Goal: Book appointment/travel/reservation

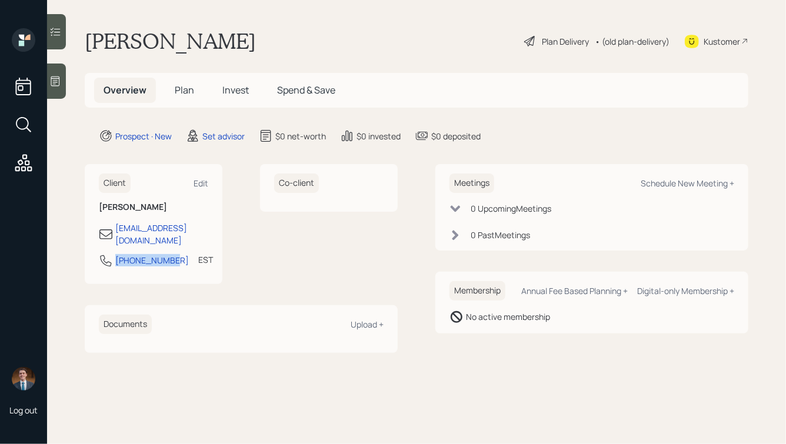
drag, startPoint x: 174, startPoint y: 246, endPoint x: 88, endPoint y: 246, distance: 85.9
click at [88, 246] on div "Client Edit Susan bowen suebee11176@gmail.com 404-805-4447 EST Currently 2:26 PM" at bounding box center [154, 224] width 138 height 120
copy div "404-805-4447"
click at [657, 181] on div "Schedule New Meeting +" at bounding box center [688, 183] width 94 height 11
select select "round-robin"
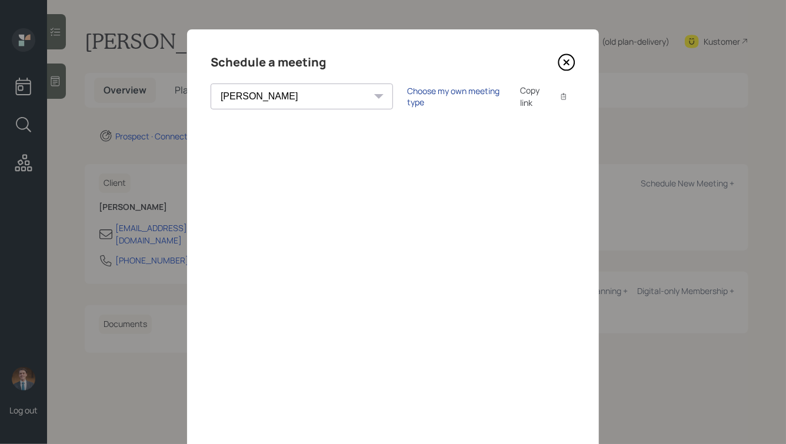
click at [407, 96] on div "Choose my own meeting type" at bounding box center [456, 96] width 99 height 22
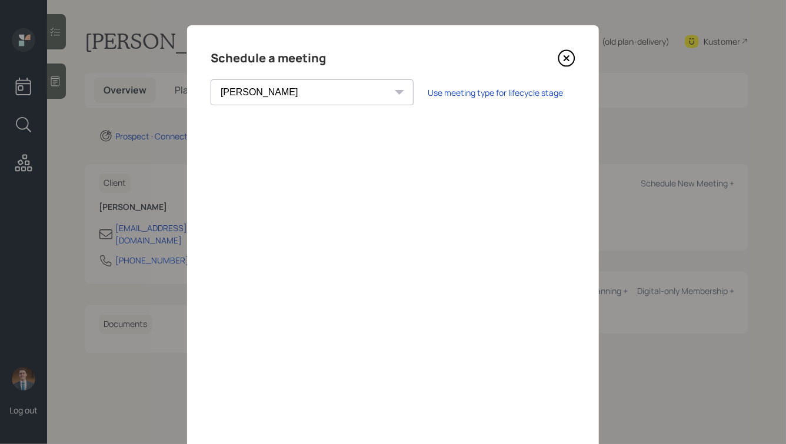
scroll to position [5, 0]
